Goal: Task Accomplishment & Management: Manage account settings

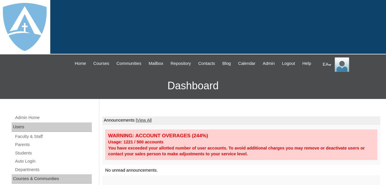
scroll to position [58, 0]
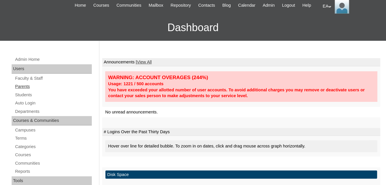
click at [23, 90] on link "Parents" at bounding box center [53, 86] width 77 height 7
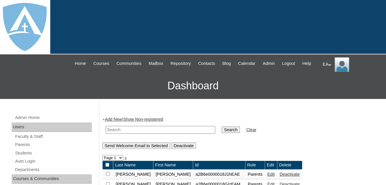
click at [113, 134] on input "text" at bounding box center [161, 130] width 110 height 8
type input "Alomar"
click at [222, 133] on input "Search" at bounding box center [231, 129] width 18 height 6
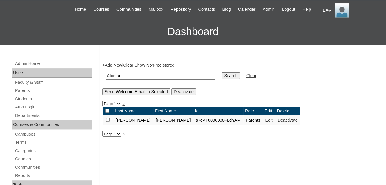
scroll to position [58, 0]
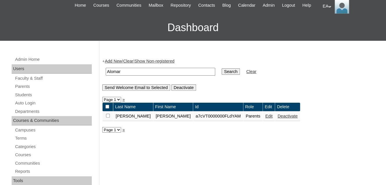
click at [265, 118] on link "Edit" at bounding box center [268, 116] width 7 height 5
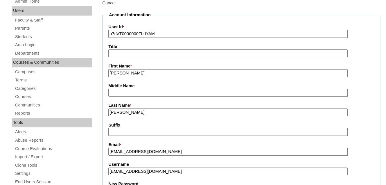
scroll to position [174, 0]
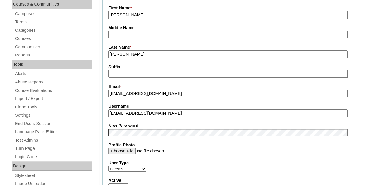
drag, startPoint x: 162, startPoint y: 117, endPoint x: 109, endPoint y: 120, distance: 53.2
click at [109, 117] on input "doctorcirino@icloud.com" at bounding box center [227, 113] width 239 height 8
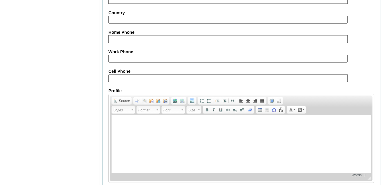
scroll to position [609, 0]
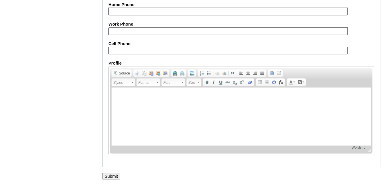
click at [118, 176] on input "Submit" at bounding box center [111, 176] width 18 height 6
